Goal: Information Seeking & Learning: Check status

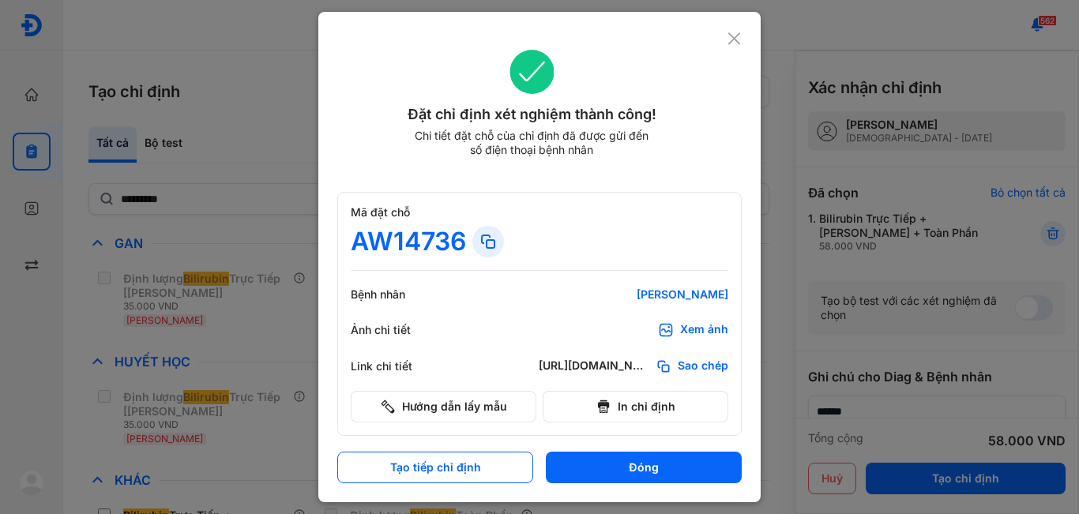
scroll to position [158, 0]
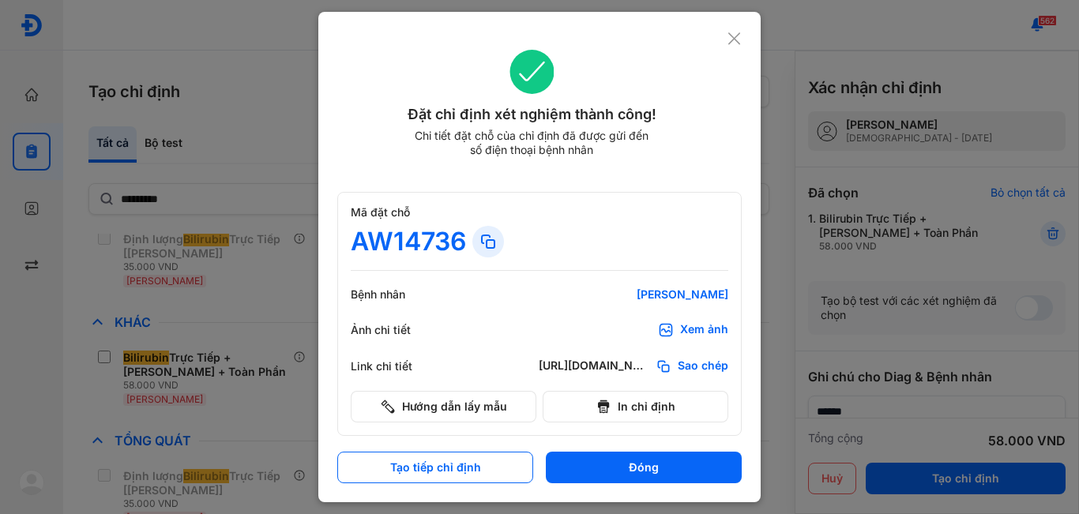
click at [699, 331] on div "Xem ảnh" at bounding box center [704, 330] width 48 height 16
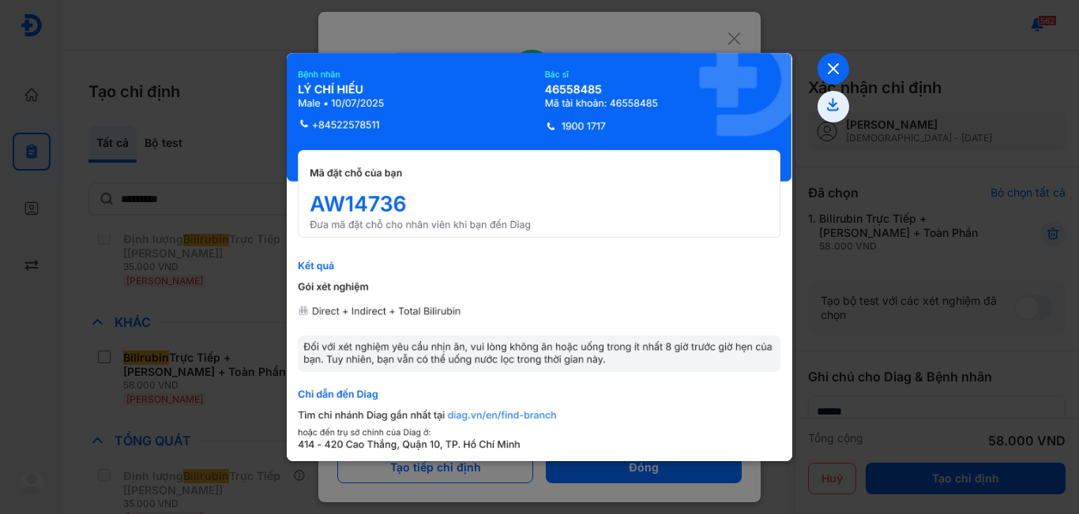
click at [830, 75] on icon at bounding box center [834, 69] width 32 height 32
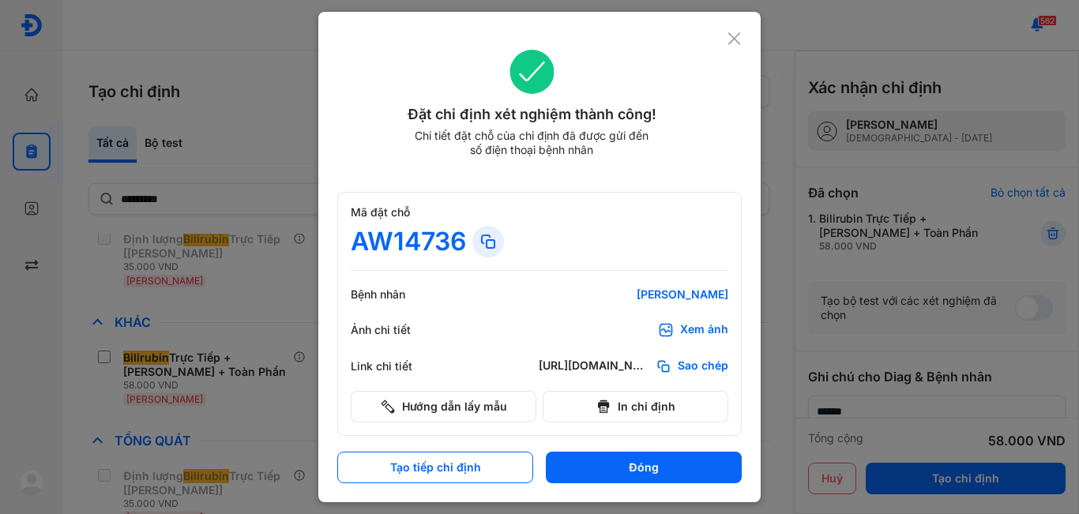
click at [733, 39] on icon at bounding box center [734, 39] width 15 height 16
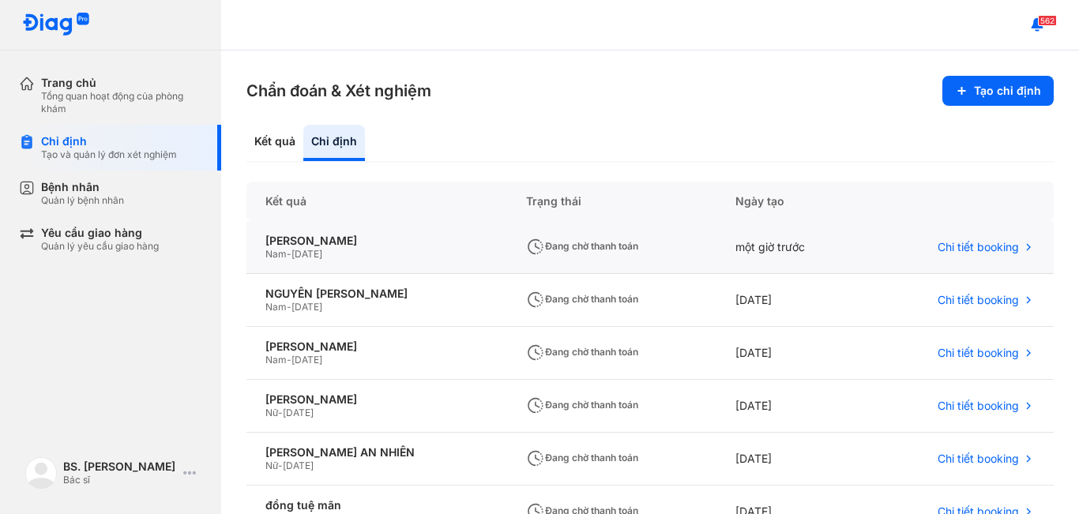
click at [786, 254] on div "một giờ trước" at bounding box center [790, 247] width 149 height 53
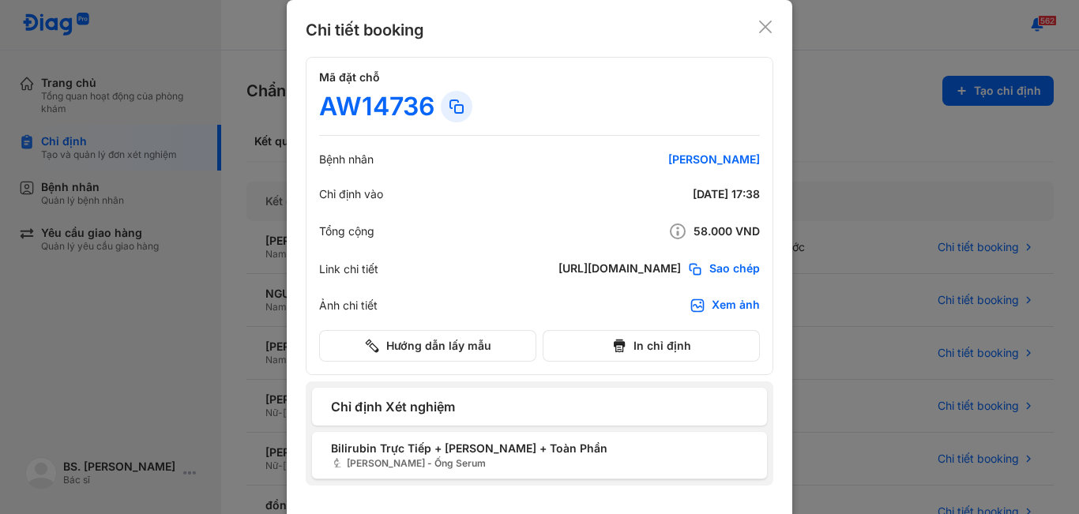
click at [764, 27] on icon at bounding box center [766, 27] width 16 height 16
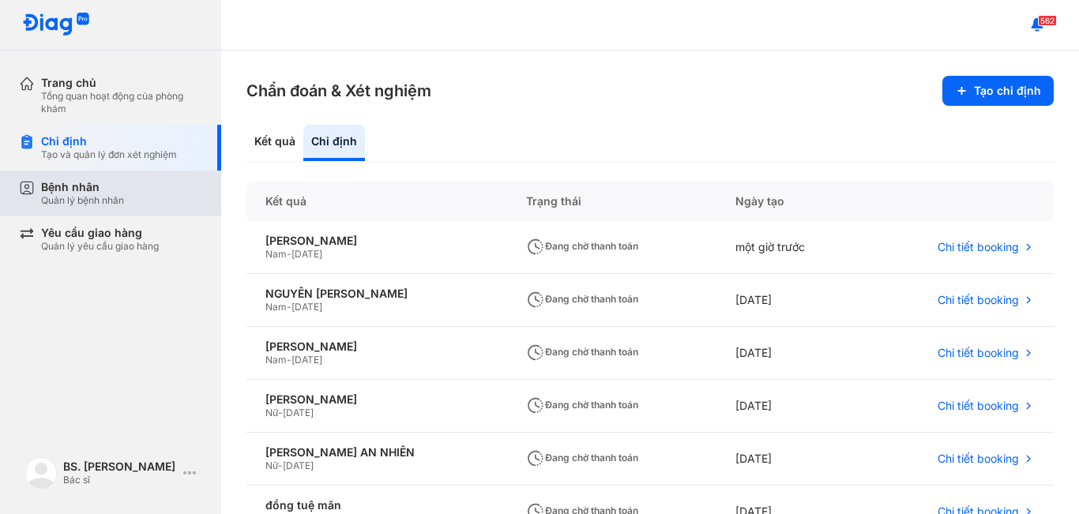
click at [145, 187] on div "Bệnh nhân Quản lý bệnh nhân" at bounding box center [121, 193] width 161 height 27
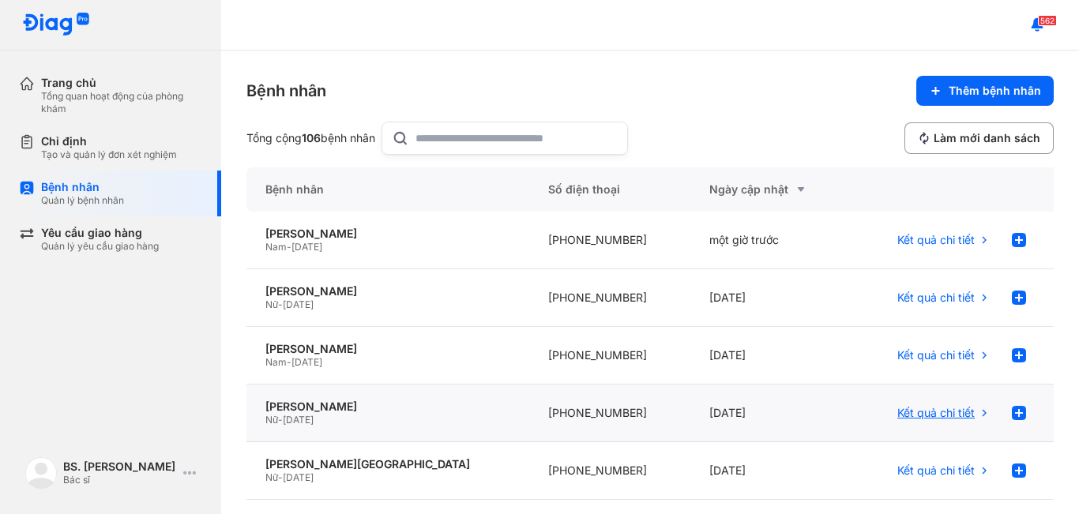
click at [939, 408] on span "Kết quả chi tiết" at bounding box center [935, 413] width 77 height 14
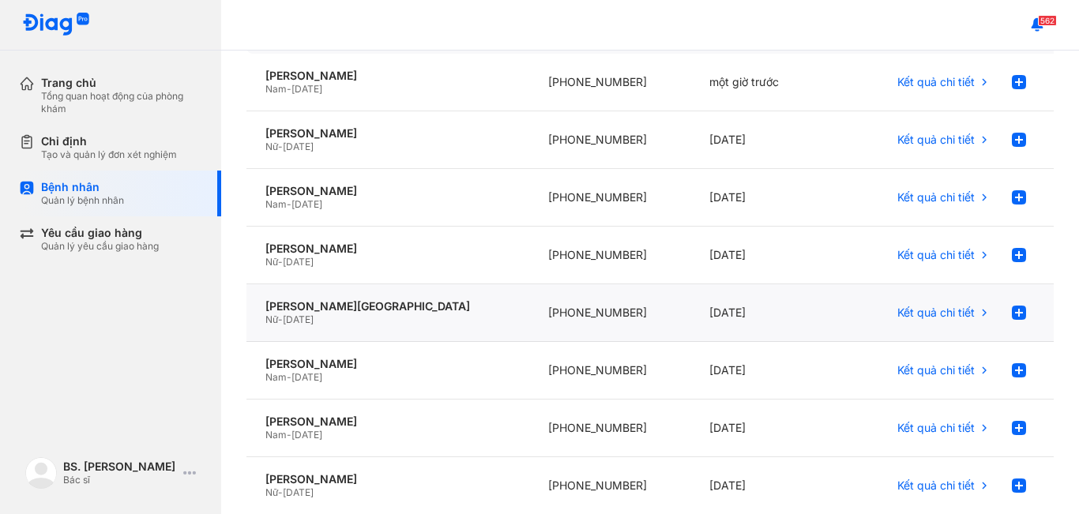
scroll to position [316, 0]
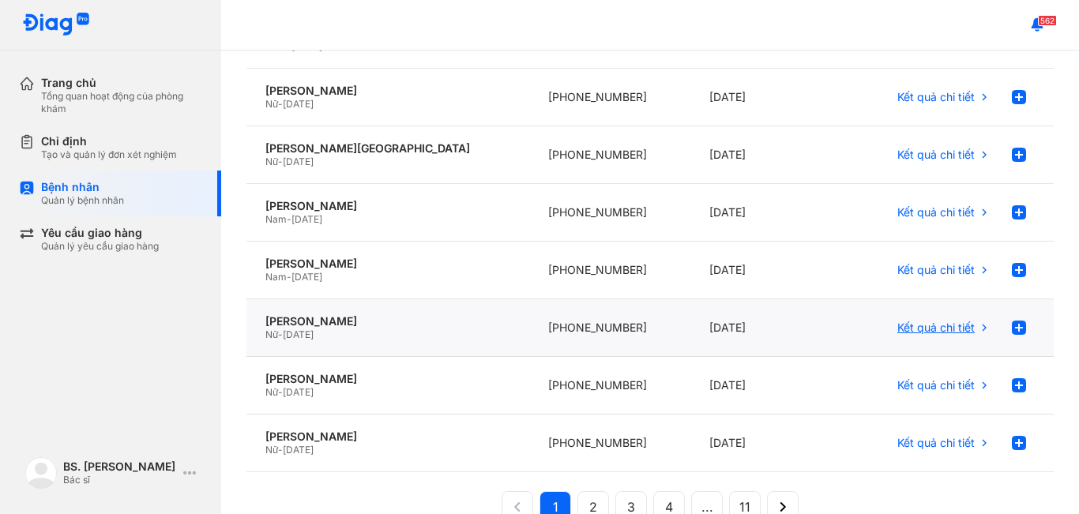
click at [950, 334] on span "Kết quả chi tiết" at bounding box center [935, 328] width 77 height 14
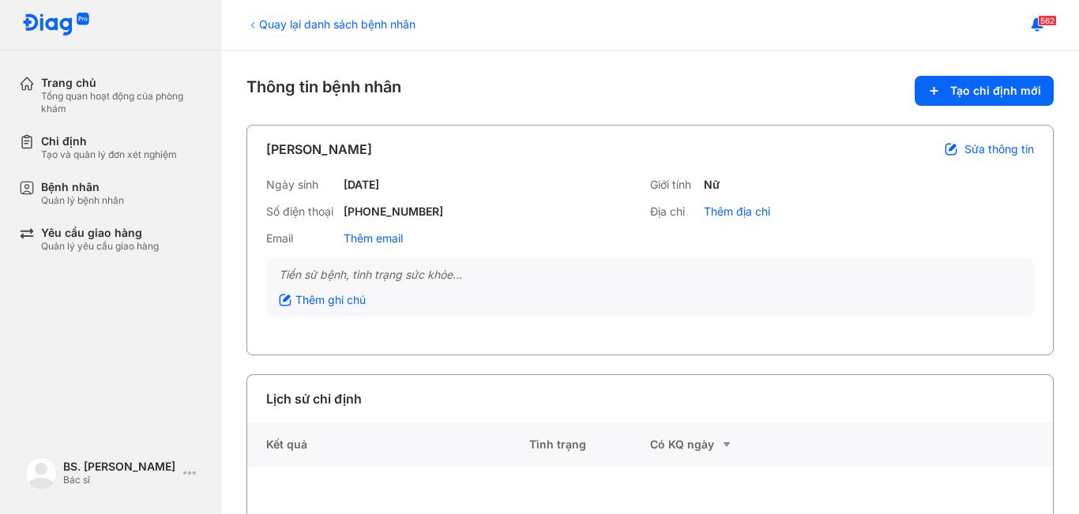
scroll to position [158, 0]
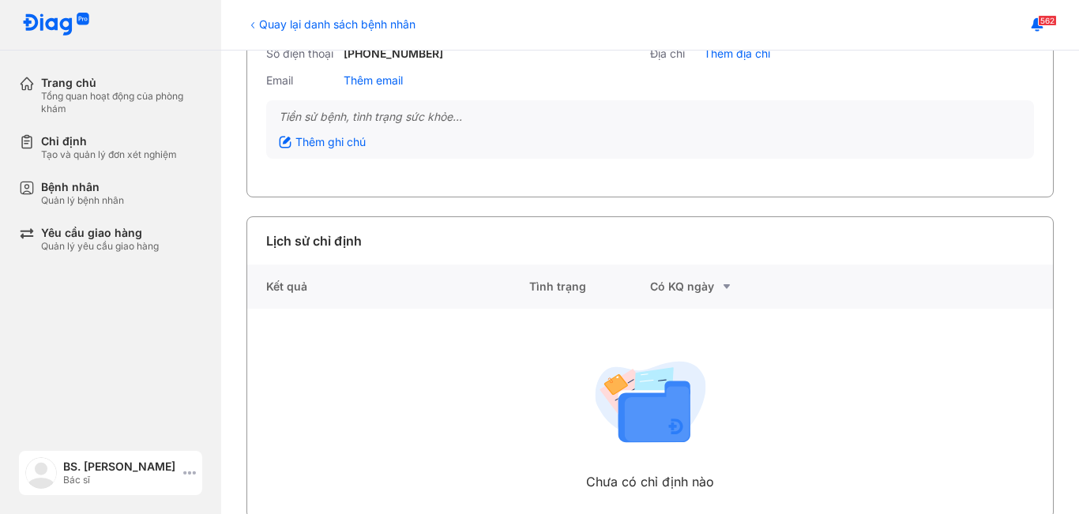
click at [182, 476] on div "BS. Lê Thanh Tuyền Bác sĩ" at bounding box center [110, 473] width 183 height 44
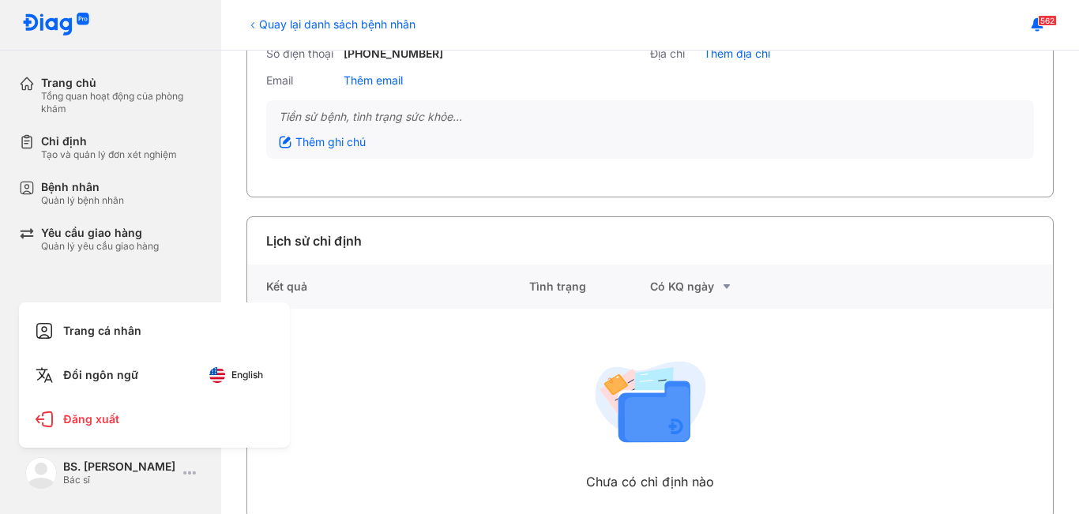
click at [513, 432] on div "Chưa có chỉ định nào" at bounding box center [388, 413] width 282 height 209
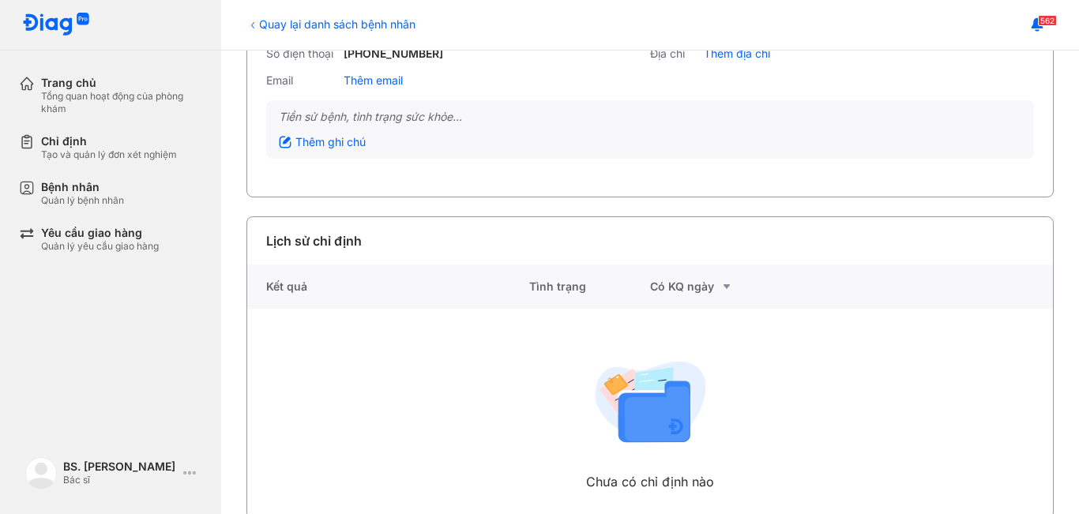
scroll to position [0, 0]
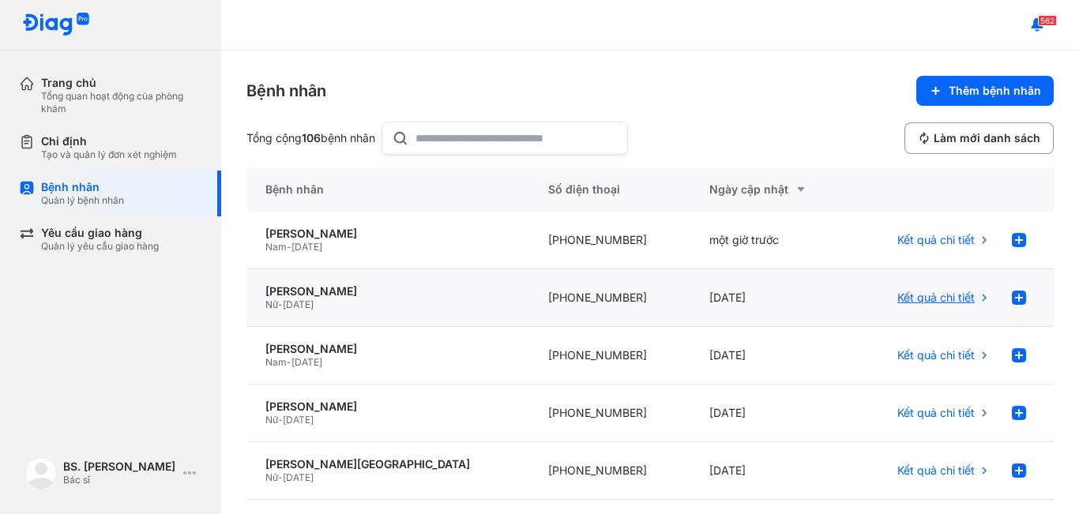
click at [936, 303] on span "Kết quả chi tiết" at bounding box center [935, 298] width 77 height 14
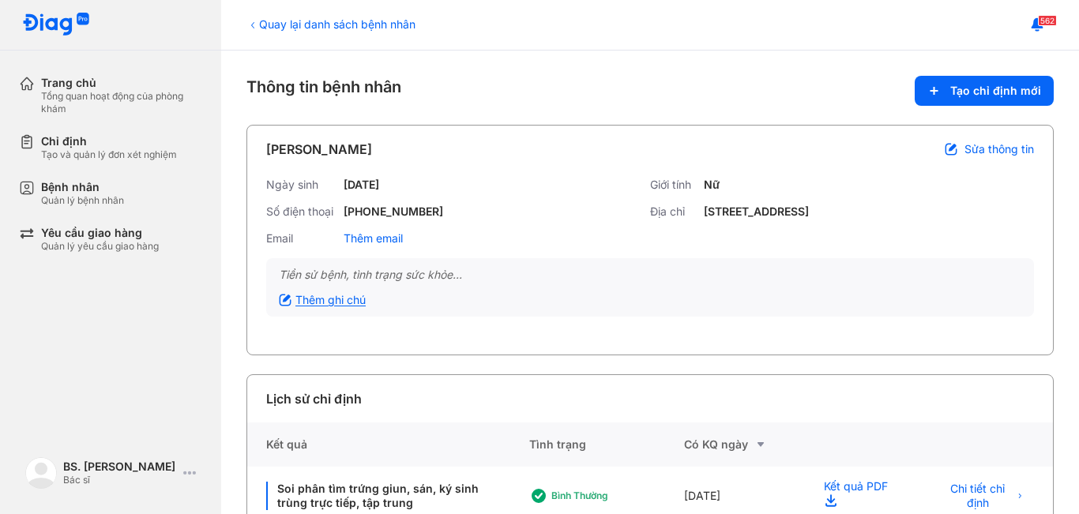
scroll to position [38, 0]
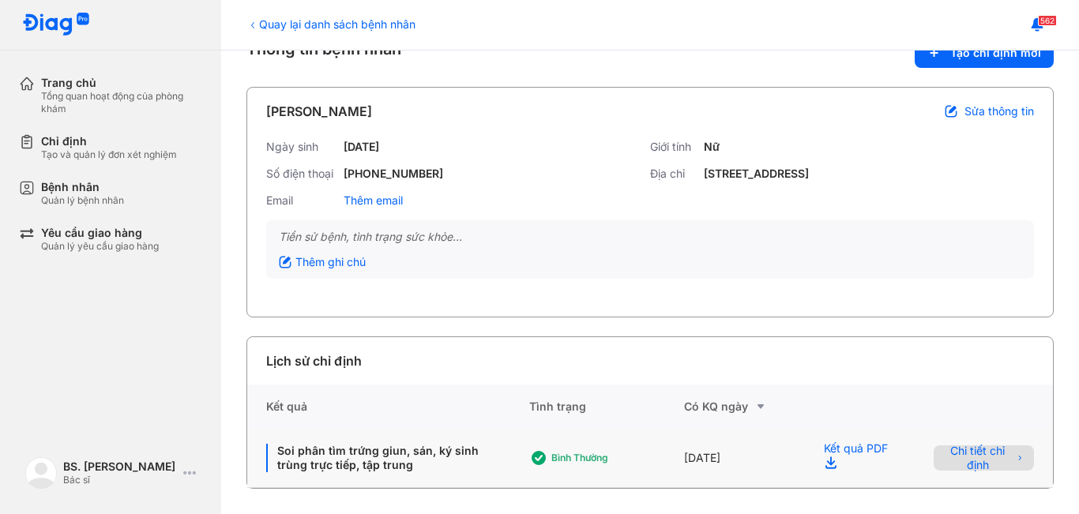
click at [962, 462] on span "Chi tiết chỉ định" at bounding box center [978, 458] width 70 height 28
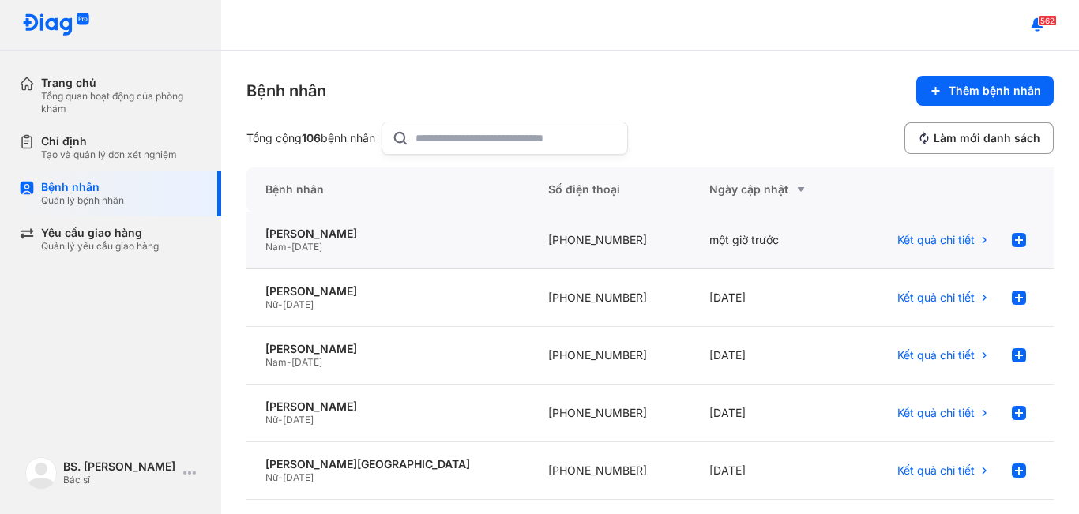
click at [831, 243] on div "một giờ trước" at bounding box center [770, 241] width 161 height 58
click at [1050, 27] on button at bounding box center [1038, 25] width 32 height 32
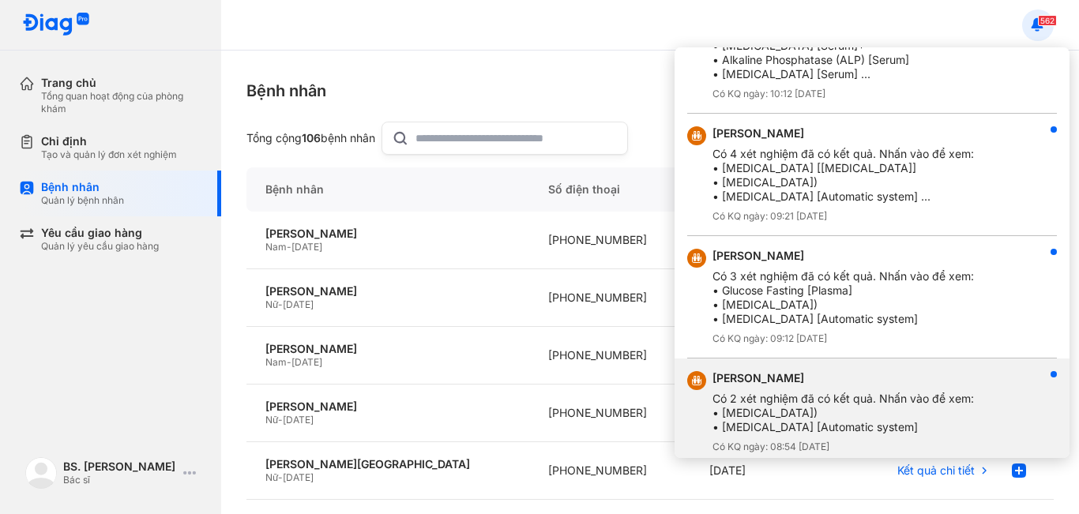
scroll to position [1933, 0]
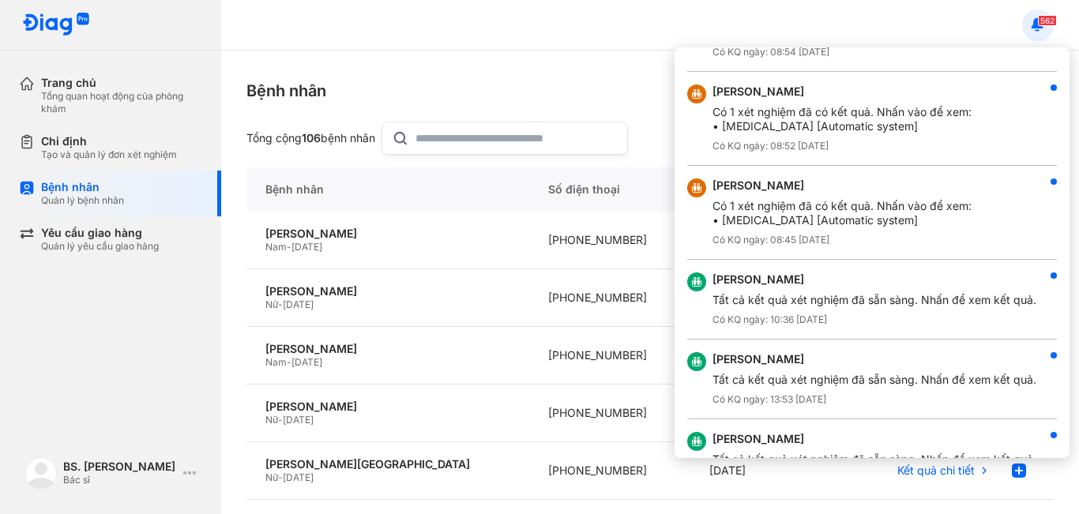
click at [1051, 30] on div at bounding box center [539, 257] width 1079 height 514
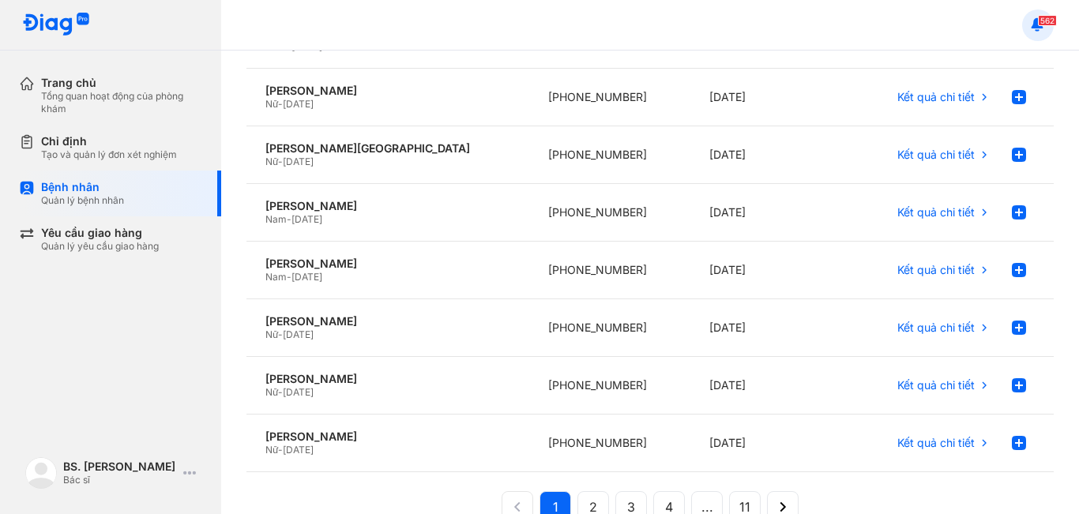
scroll to position [0, 0]
